Goal: Task Accomplishment & Management: Manage account settings

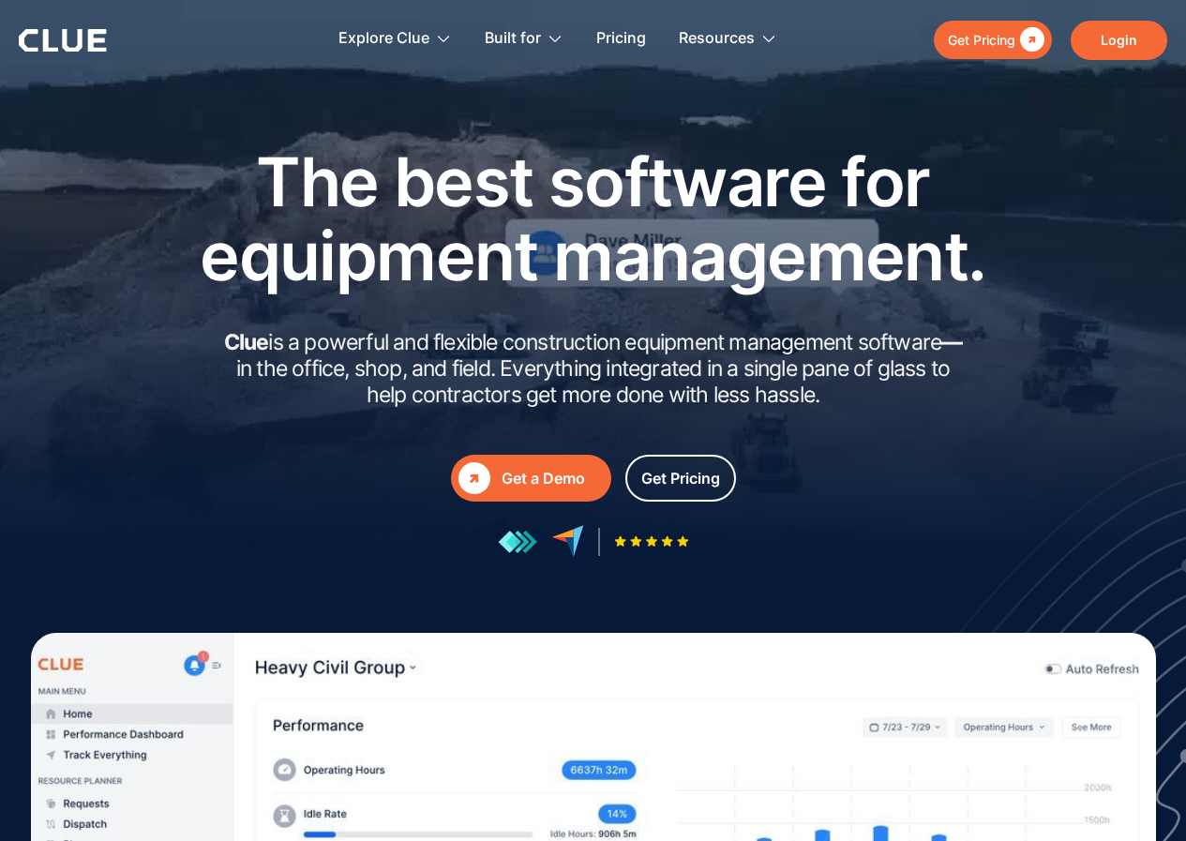
click at [1116, 40] on link "Login" at bounding box center [1119, 40] width 97 height 39
click at [1124, 33] on link "Login" at bounding box center [1119, 40] width 97 height 39
